Goal: Entertainment & Leisure: Browse casually

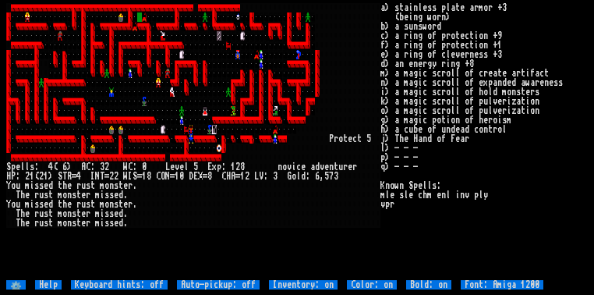
click at [89, 51] on div at bounding box center [88, 54] width 5 height 9
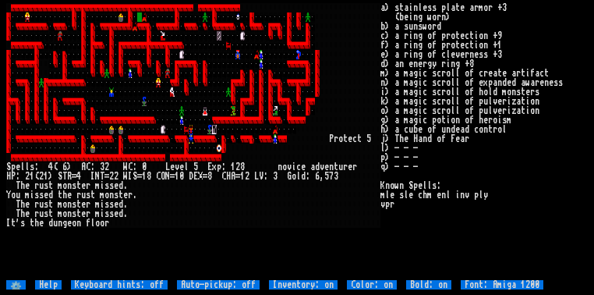
click at [142, 34] on div at bounding box center [144, 35] width 5 height 9
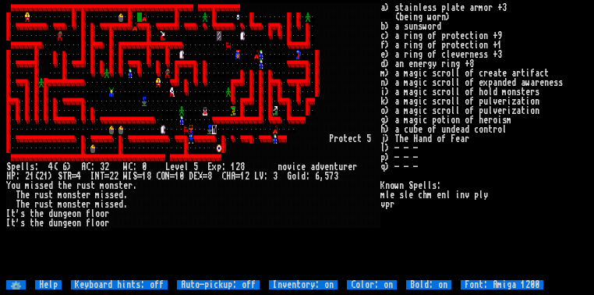
click at [200, 114] on div at bounding box center [200, 110] width 5 height 9
drag, startPoint x: 204, startPoint y: 96, endPoint x: 183, endPoint y: 101, distance: 21.6
click at [184, 101] on div at bounding box center [186, 101] width 5 height 9
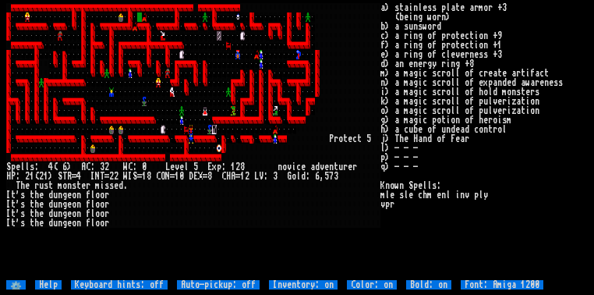
click at [181, 175] on div "0" at bounding box center [181, 176] width 5 height 9
click at [140, 16] on div at bounding box center [139, 16] width 5 height 9
click at [189, 109] on div at bounding box center [191, 110] width 5 height 9
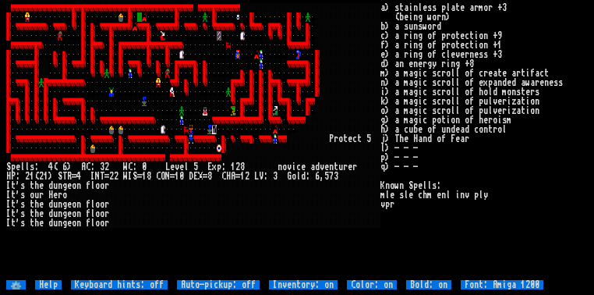
drag, startPoint x: 188, startPoint y: 109, endPoint x: 129, endPoint y: 106, distance: 58.6
click at [129, 106] on div at bounding box center [130, 110] width 5 height 9
click at [143, 19] on div at bounding box center [144, 16] width 5 height 9
click at [137, 28] on div at bounding box center [135, 26] width 5 height 9
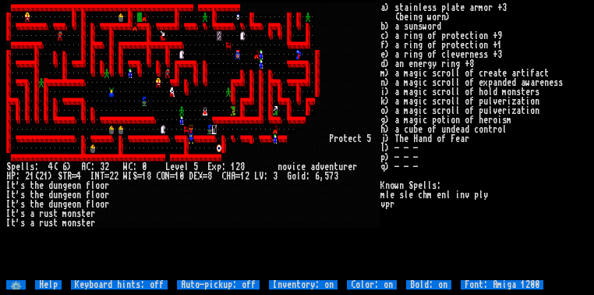
click at [140, 22] on div at bounding box center [139, 26] width 5 height 9
drag, startPoint x: 140, startPoint y: 18, endPoint x: 144, endPoint y: 31, distance: 13.6
click at [140, 23] on larn at bounding box center [193, 141] width 374 height 277
click at [203, 93] on div at bounding box center [205, 91] width 5 height 9
click at [197, 87] on div at bounding box center [195, 91] width 5 height 9
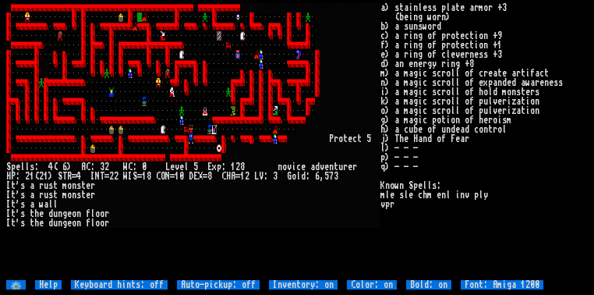
click at [162, 37] on div at bounding box center [163, 35] width 5 height 9
click at [140, 12] on div at bounding box center [139, 16] width 5 height 9
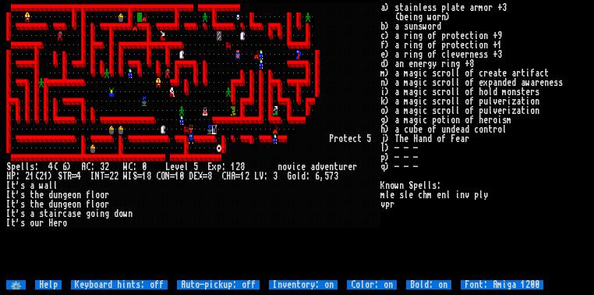
click at [140, 12] on div at bounding box center [139, 16] width 5 height 9
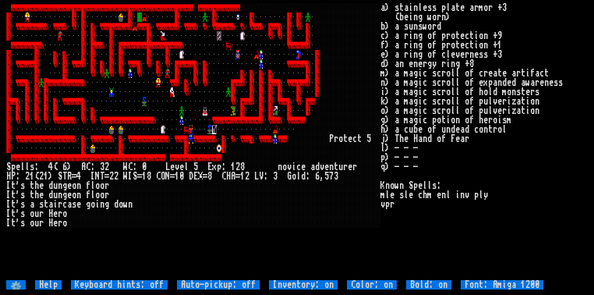
drag, startPoint x: 206, startPoint y: 115, endPoint x: 89, endPoint y: 281, distance: 202.6
click at [89, 281] on off "Keyboard hints: off" at bounding box center [119, 284] width 97 height 9
type off "Keyboard hints: on"
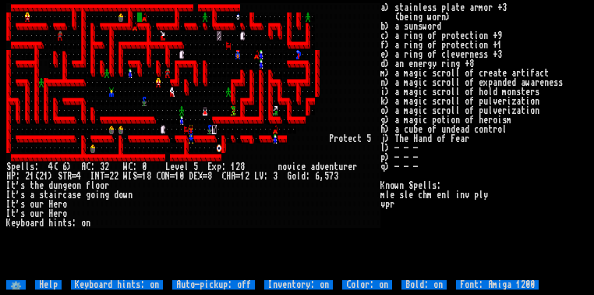
click at [89, 281] on off "Keyboard hints: on" at bounding box center [117, 284] width 92 height 9
type off "Keyboard hints: off"
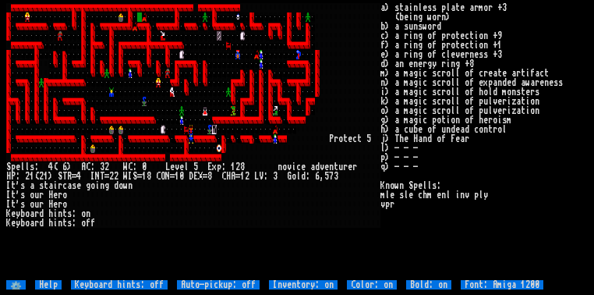
click at [208, 283] on off "Auto-pickup: off" at bounding box center [218, 284] width 83 height 9
type off "Auto-pickup: on"
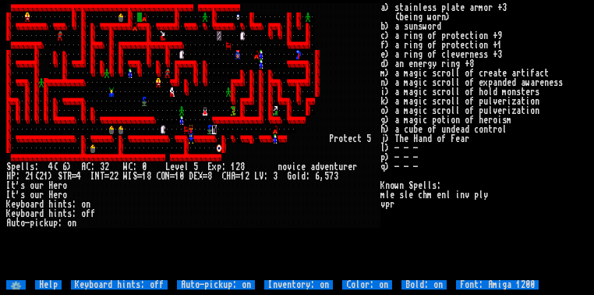
click at [208, 283] on off "Auto-pickup: on" at bounding box center [216, 284] width 78 height 9
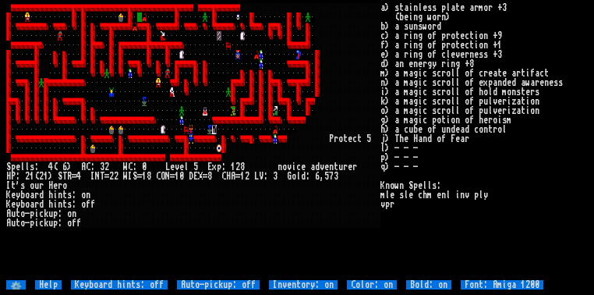
click at [291, 282] on on "Inventory: on" at bounding box center [303, 284] width 69 height 9
type on "Inventory: off"
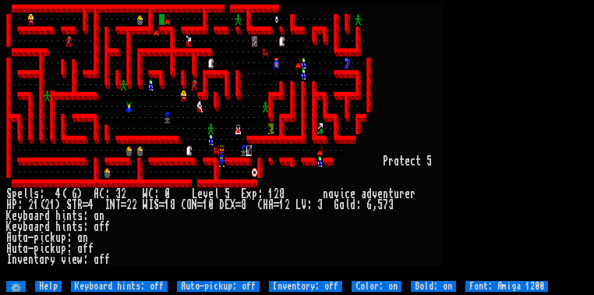
click at [292, 283] on on "Inventory: off" at bounding box center [305, 286] width 73 height 11
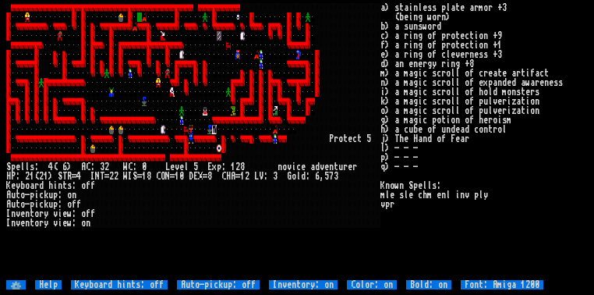
click at [482, 286] on 1200 "Font: Amiga 1200" at bounding box center [502, 284] width 83 height 9
type 1200 "Font: Amiga 500"
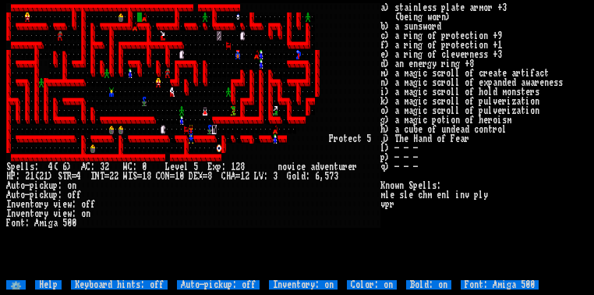
click at [482, 286] on 1200 "Font: Amiga 500" at bounding box center [500, 284] width 78 height 9
type 1200 "Font: Amiga 1200"
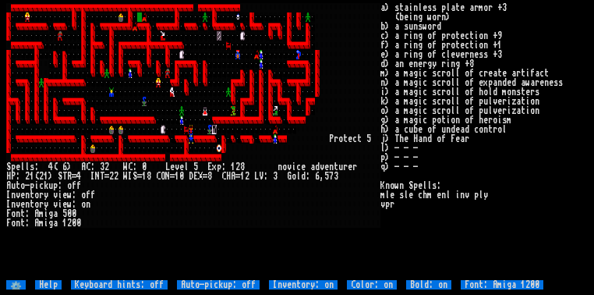
click at [482, 286] on 1200 "Font: Amiga 1200" at bounding box center [502, 284] width 83 height 9
type 1200 "Font: Amiga 500"
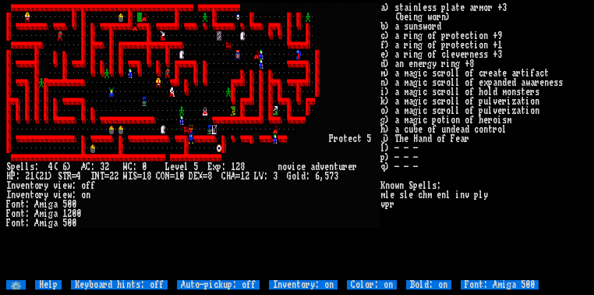
click at [482, 286] on 1200 "Font: Amiga 500" at bounding box center [500, 284] width 78 height 9
type 1200 "Font: Amiga 1200"
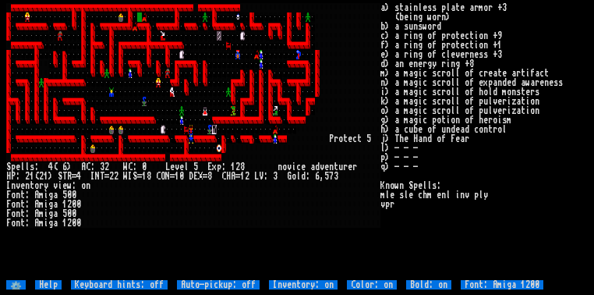
click at [482, 286] on 1200 "Font: Amiga 1200" at bounding box center [502, 284] width 83 height 9
type 1200 "Font: Amiga 500"
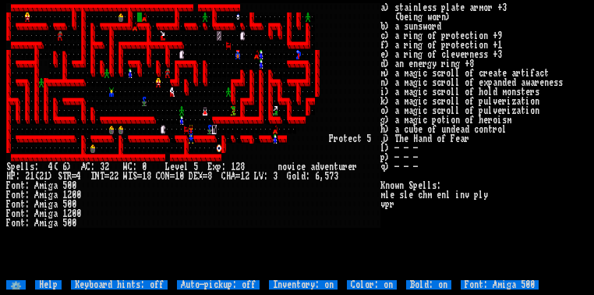
click at [482, 286] on 1200 "Font: Amiga 500" at bounding box center [500, 284] width 78 height 9
type 1200 "Font: Amiga 1200"
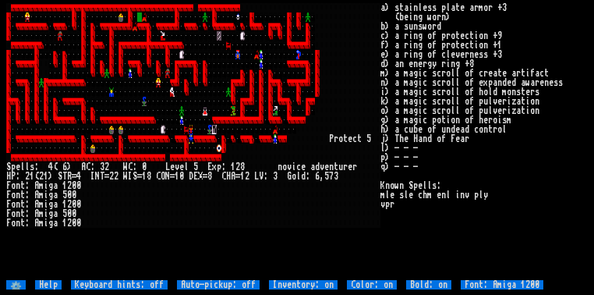
click at [13, 280] on input "⚙️" at bounding box center [16, 284] width 20 height 9
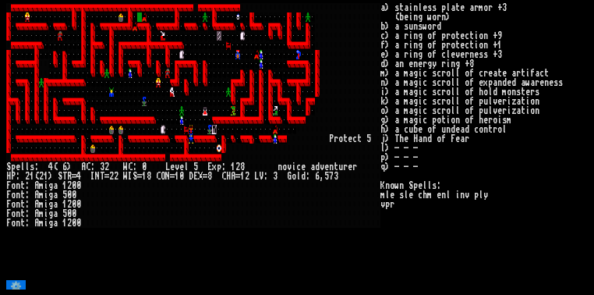
click at [16, 282] on input "⚙️" at bounding box center [16, 284] width 20 height 9
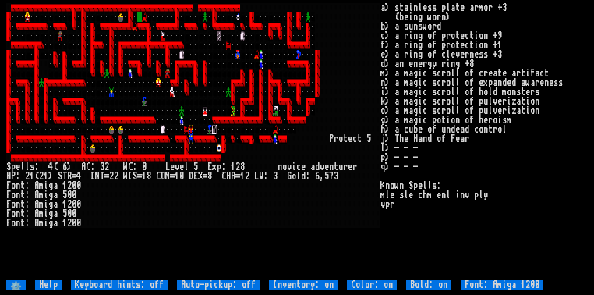
click at [47, 280] on input "Help" at bounding box center [48, 284] width 27 height 9
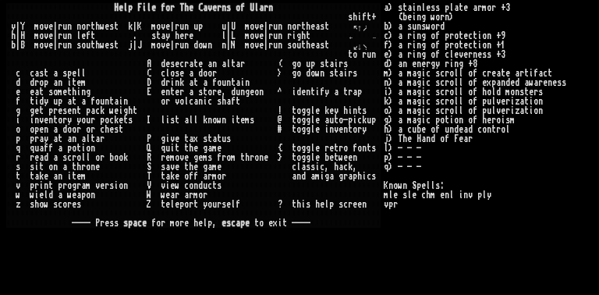
click at [371, 40] on div "→" at bounding box center [373, 35] width 5 height 9
click at [273, 96] on larn "H e l p F i l e f o r T h e C a v e r n s o f U l a r n s h i f t + y | Y m o v…" at bounding box center [195, 141] width 378 height 277
click at [388, 184] on stats "a) stainless plate armor +3 (being worn) b) a sunsword c) a ring of protection …" at bounding box center [489, 141] width 210 height 277
click at [256, 209] on div at bounding box center [256, 213] width 5 height 9
click at [255, 223] on div "t" at bounding box center [256, 222] width 5 height 9
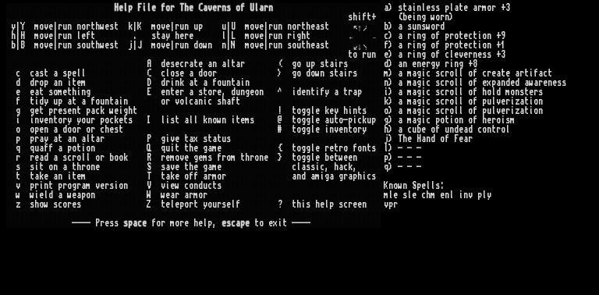
drag, startPoint x: 348, startPoint y: 190, endPoint x: 248, endPoint y: 95, distance: 137.4
click at [248, 95] on div "g" at bounding box center [247, 91] width 5 height 9
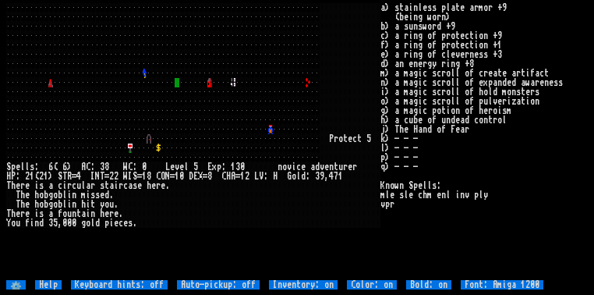
click at [198, 111] on div at bounding box center [200, 110] width 5 height 9
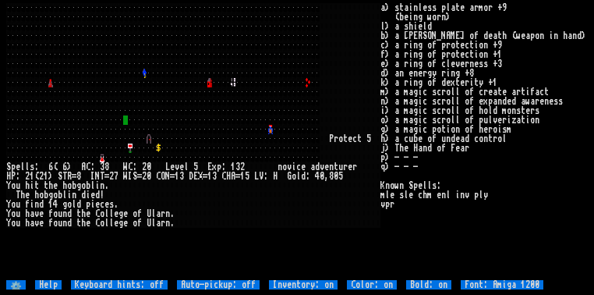
click at [161, 126] on div at bounding box center [163, 129] width 5 height 9
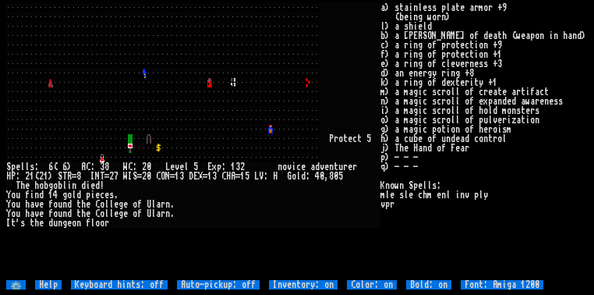
click at [207, 154] on div at bounding box center [209, 157] width 5 height 9
